Goal: Task Accomplishment & Management: Manage account settings

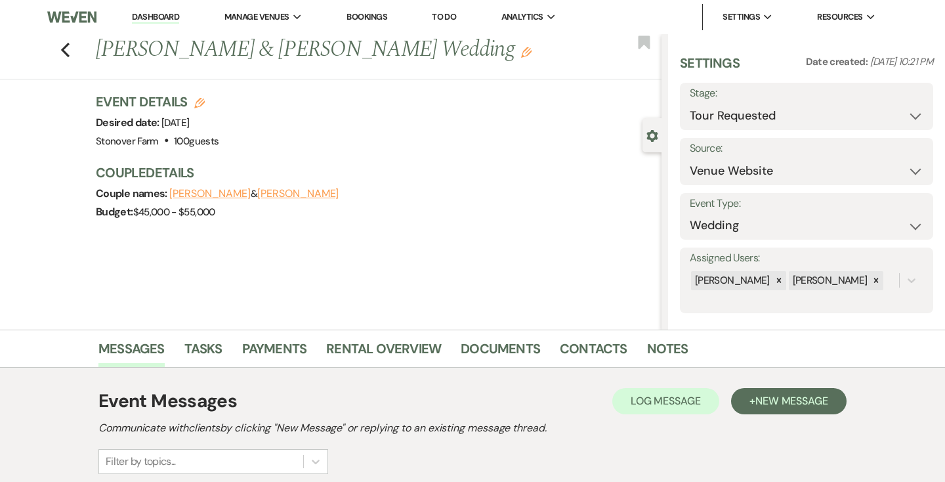
select select "2"
select select "5"
click at [165, 14] on link "Dashboard" at bounding box center [155, 17] width 47 height 12
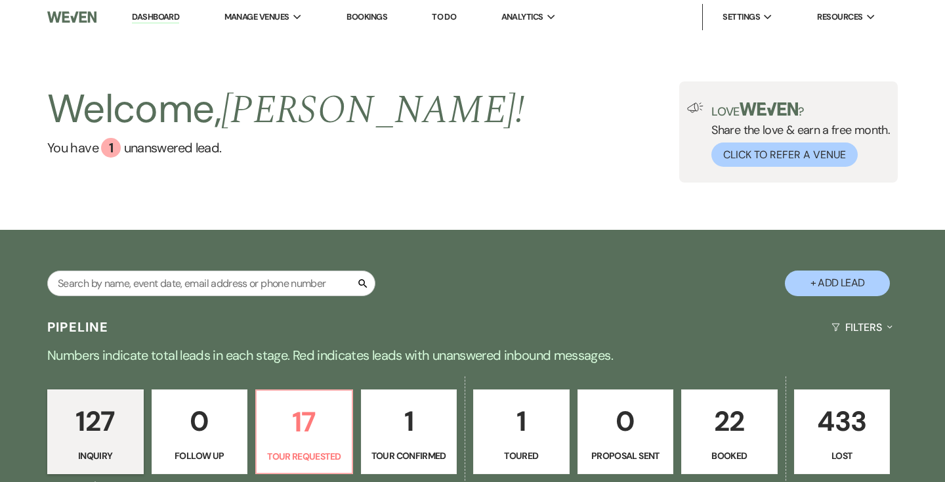
click at [738, 431] on p "22" at bounding box center [729, 421] width 79 height 44
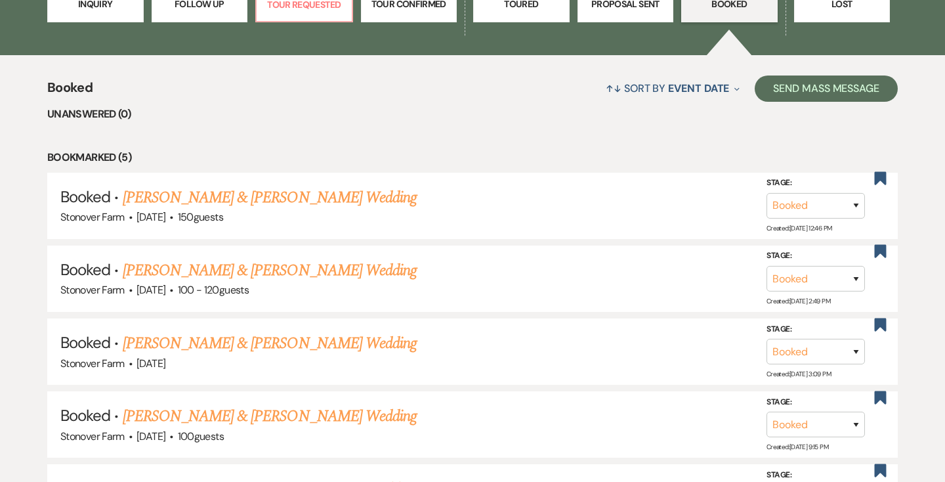
scroll to position [471, 0]
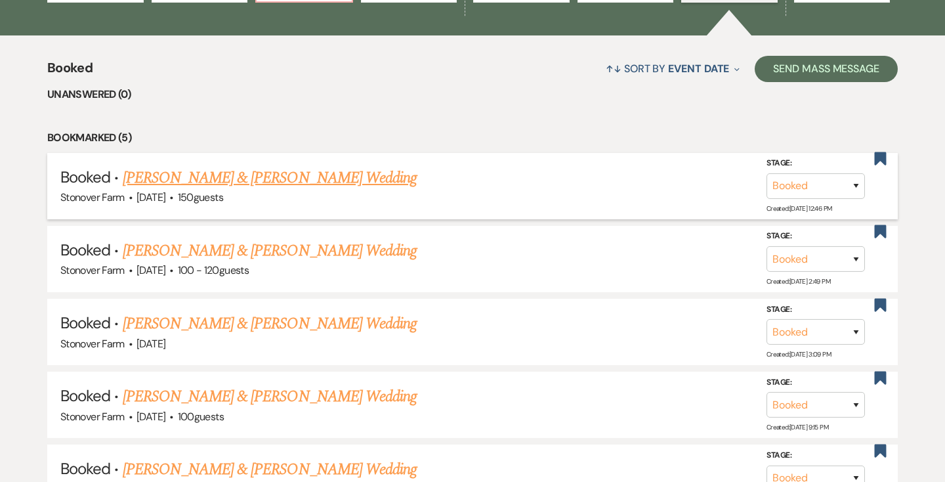
click at [270, 181] on link "[PERSON_NAME] & [PERSON_NAME] Wedding" at bounding box center [270, 178] width 294 height 24
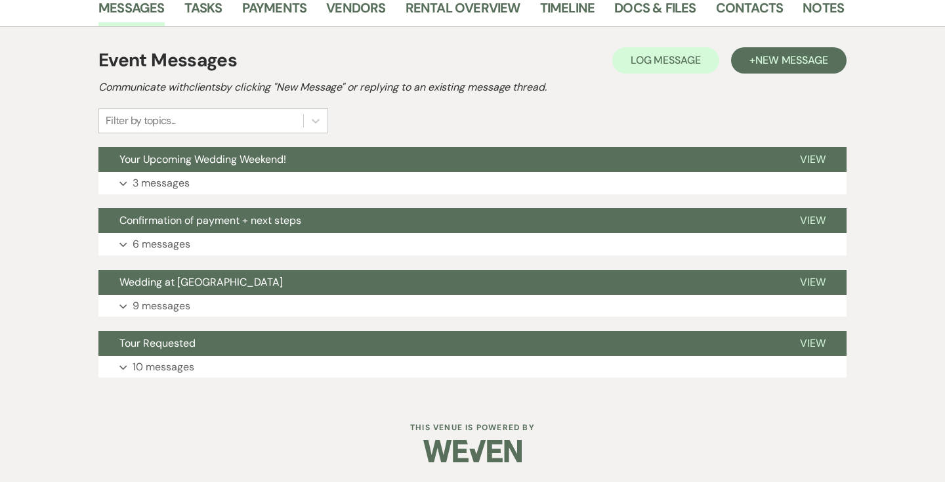
scroll to position [246, 0]
click at [177, 183] on p "3 messages" at bounding box center [161, 183] width 57 height 17
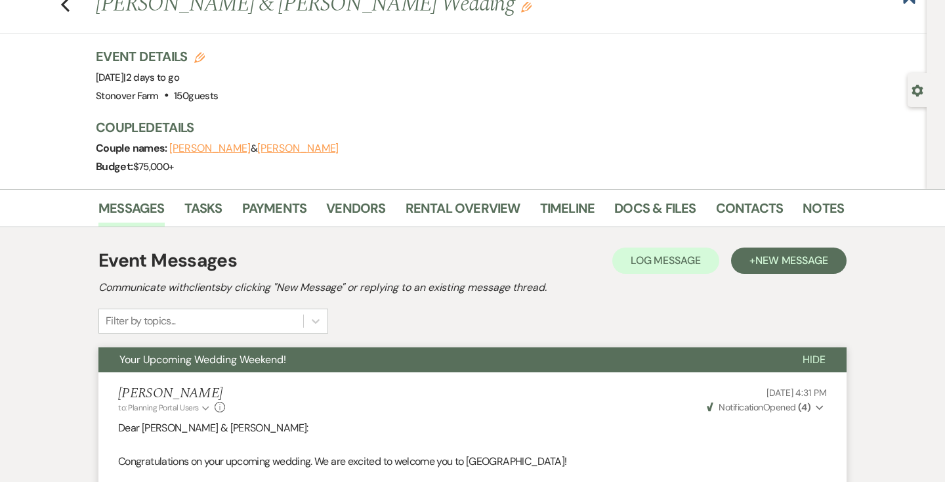
scroll to position [0, 0]
